Goal: Transaction & Acquisition: Purchase product/service

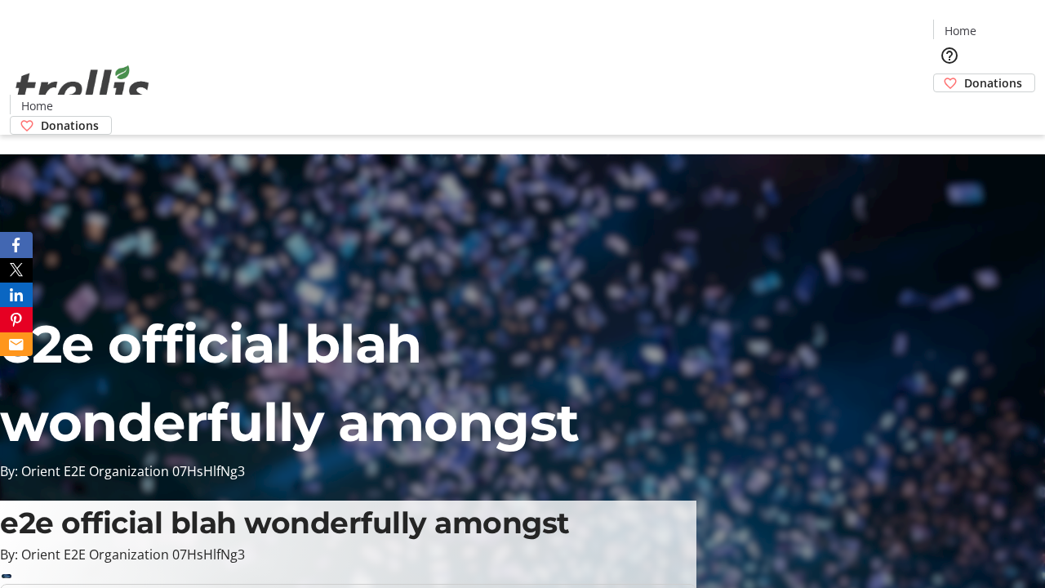
click at [964, 74] on span "Donations" at bounding box center [993, 82] width 58 height 17
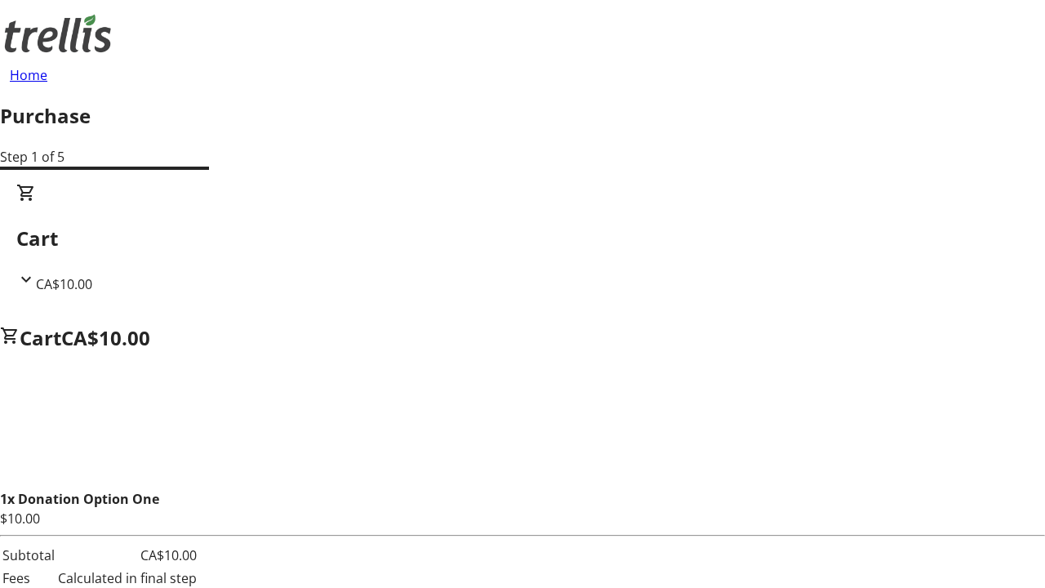
select select "CA"
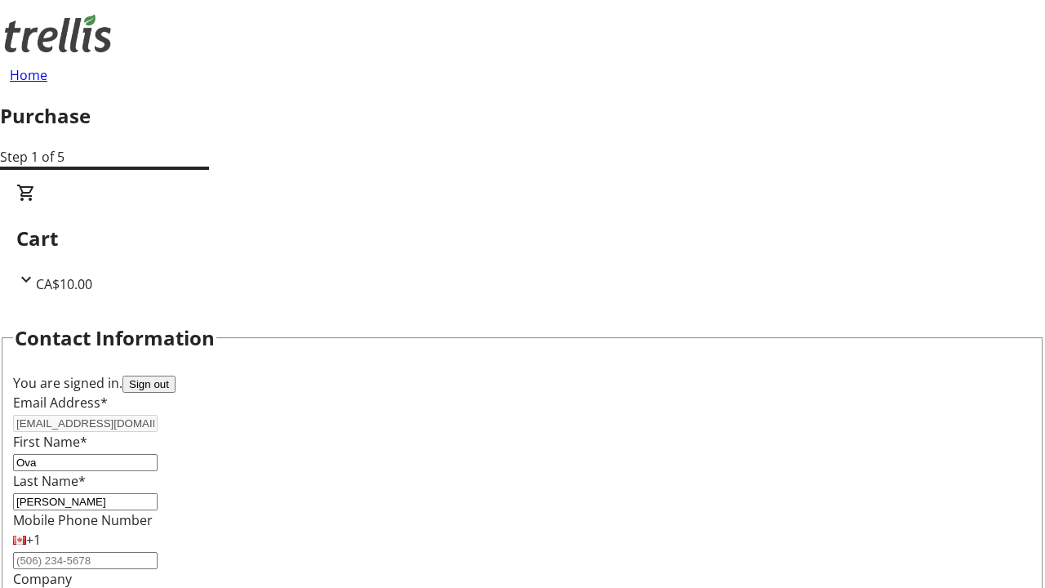
type input "[STREET_ADDRESS][PERSON_NAME]"
type input "Kelowna"
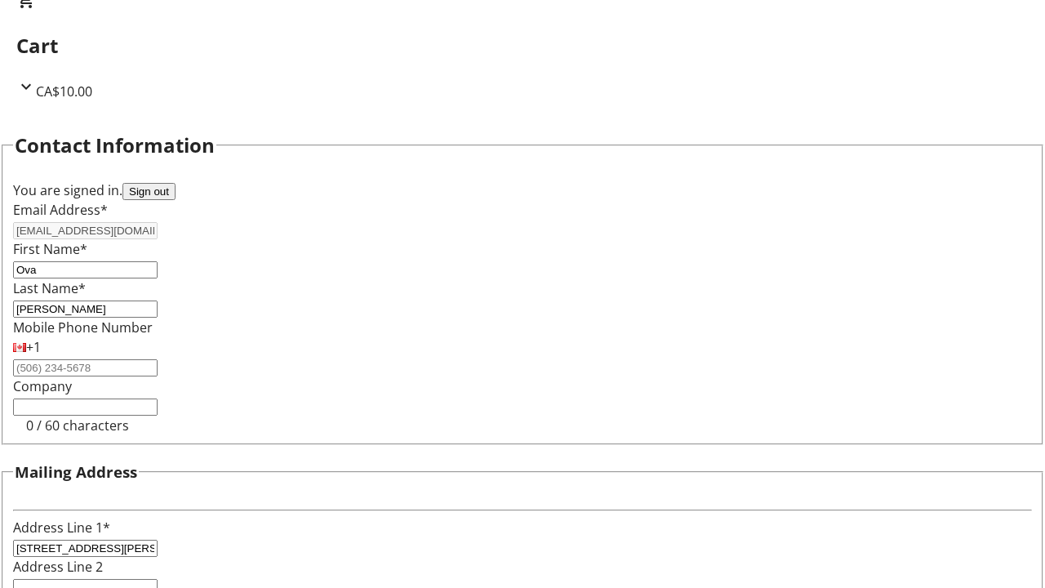
select select "BC"
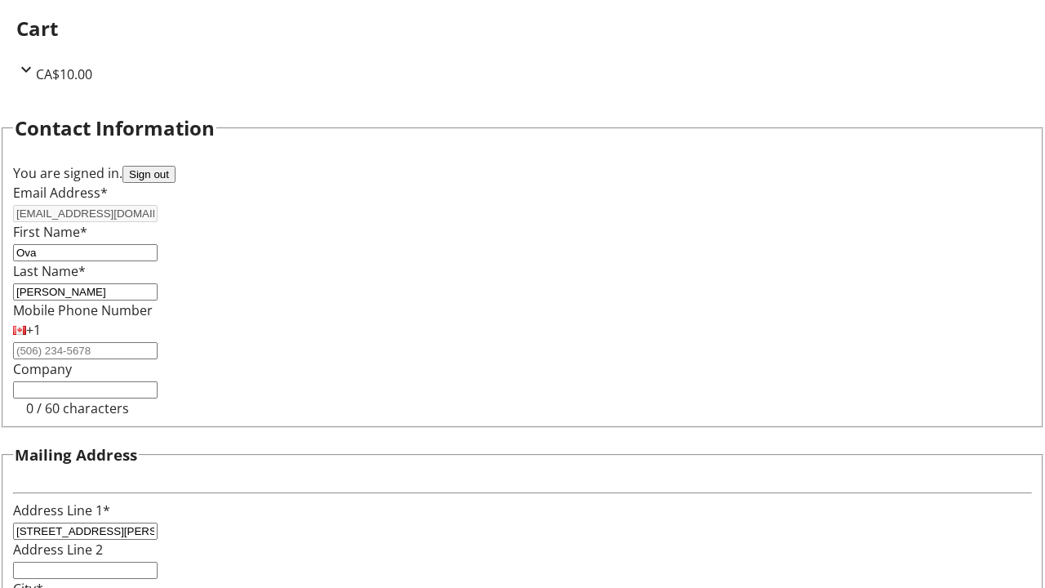
type input "Kelowna"
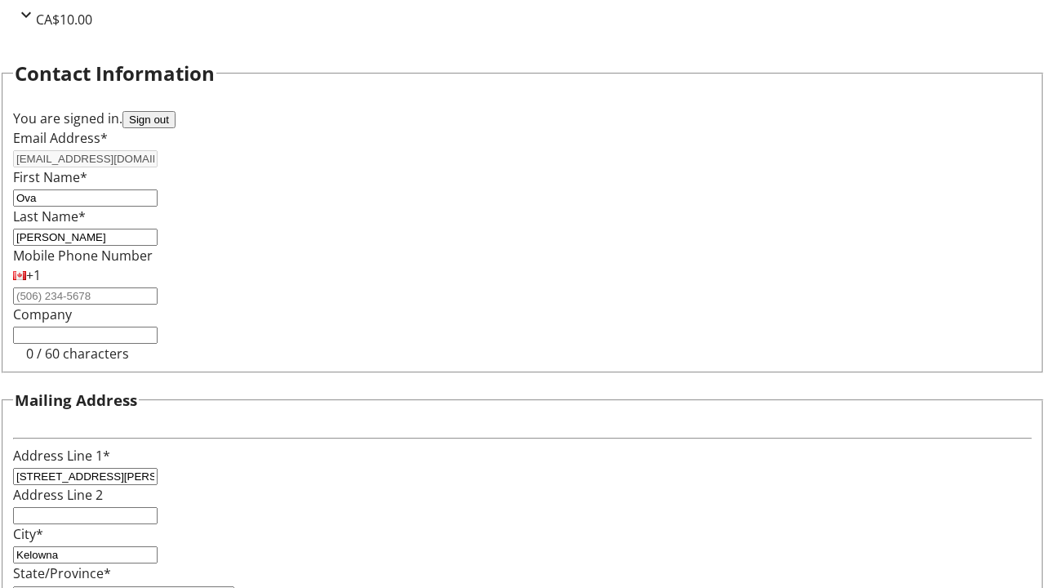
type input "V1Y 0C2"
